Goal: Task Accomplishment & Management: Manage account settings

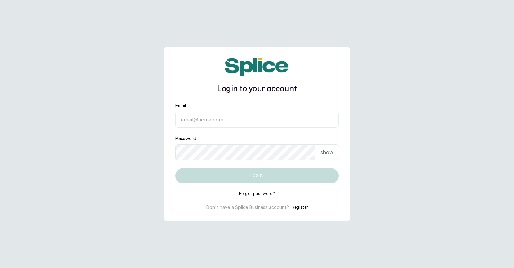
type input "heavenlytouchunisexsalon@gmail.com"
click at [258, 176] on button "Log in" at bounding box center [257, 175] width 163 height 15
